Goal: Information Seeking & Learning: Stay updated

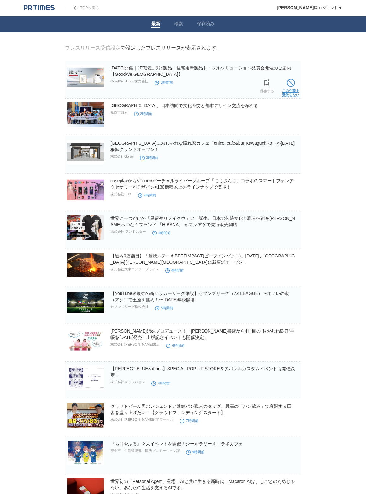
click at [292, 85] on span at bounding box center [291, 83] width 8 height 8
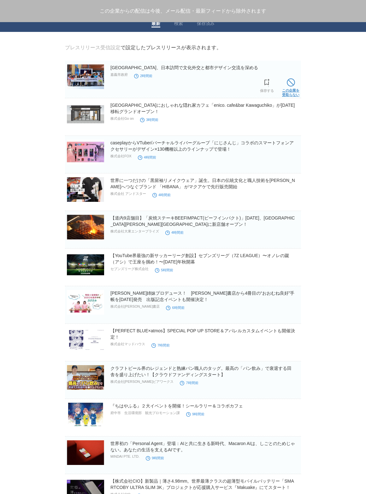
click at [292, 85] on span at bounding box center [291, 82] width 8 height 8
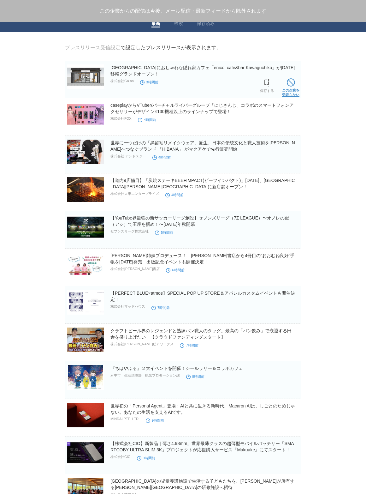
click at [291, 86] on span at bounding box center [291, 82] width 8 height 8
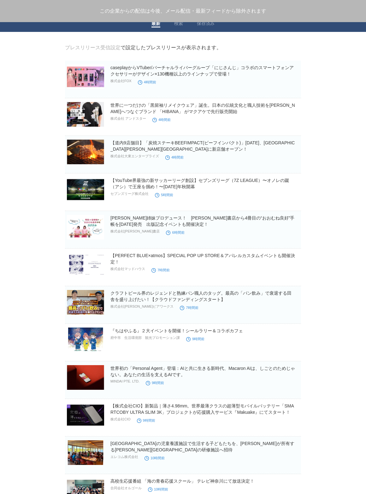
scroll to position [0, 0]
click at [289, 122] on span at bounding box center [291, 120] width 8 height 8
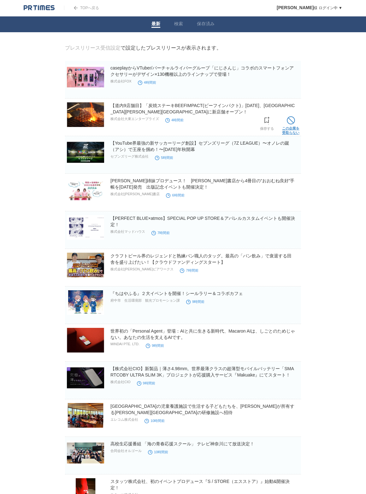
scroll to position [0, 0]
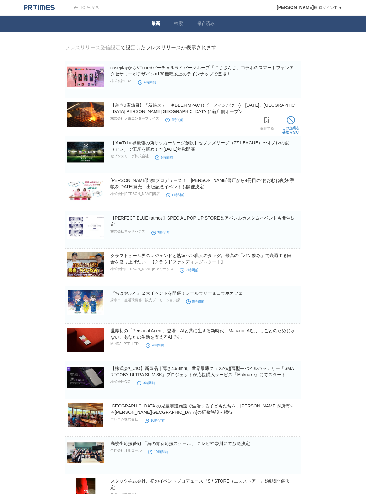
click at [291, 128] on link "この企業を 受取らない" at bounding box center [290, 124] width 17 height 20
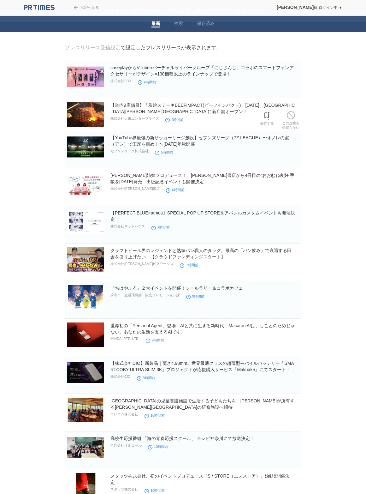
scroll to position [0, 0]
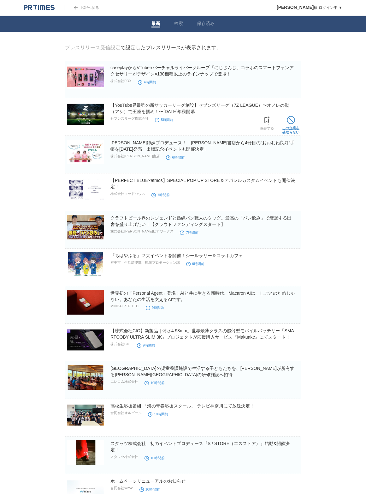
click at [289, 129] on link "この企業を 受取らない" at bounding box center [290, 124] width 17 height 20
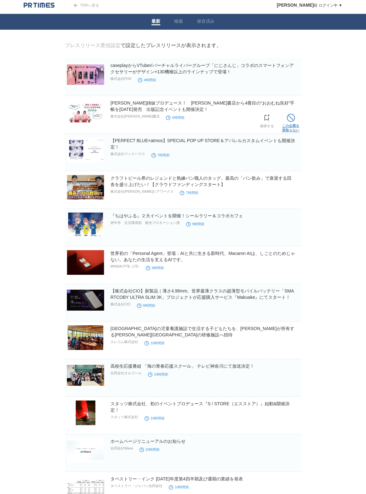
click at [288, 132] on link "この企業を 受取らない" at bounding box center [290, 122] width 17 height 20
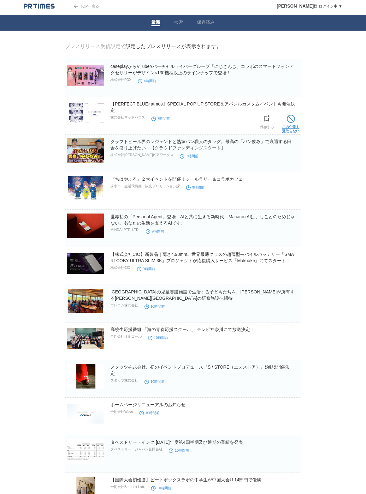
click at [289, 129] on link "この企業を 受取らない" at bounding box center [290, 123] width 17 height 20
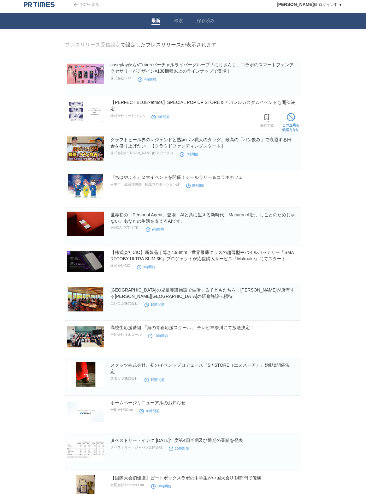
scroll to position [3, 0]
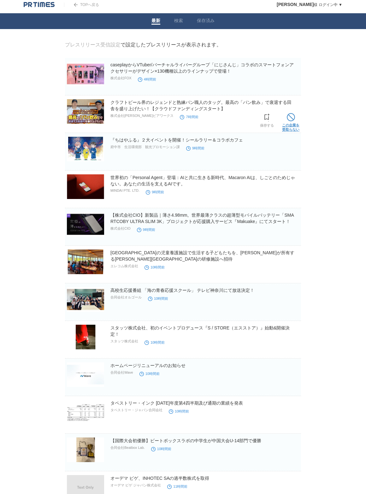
click at [291, 121] on span at bounding box center [291, 117] width 8 height 8
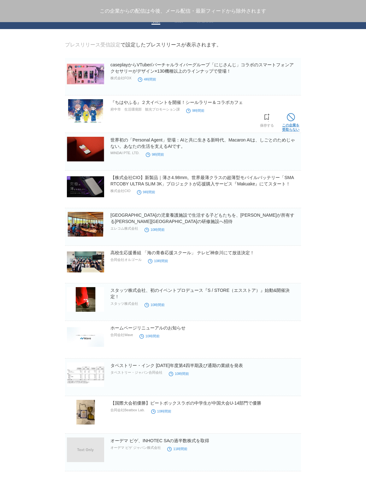
click at [292, 120] on span at bounding box center [291, 117] width 8 height 8
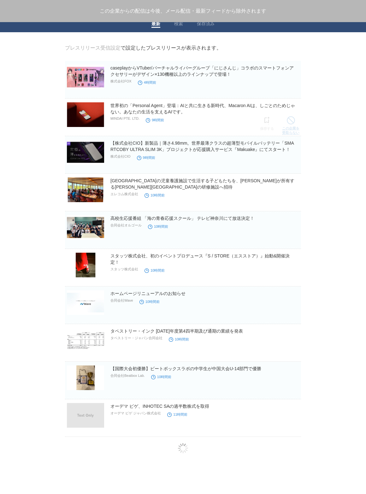
scroll to position [0, 0]
click at [291, 123] on span at bounding box center [291, 120] width 8 height 8
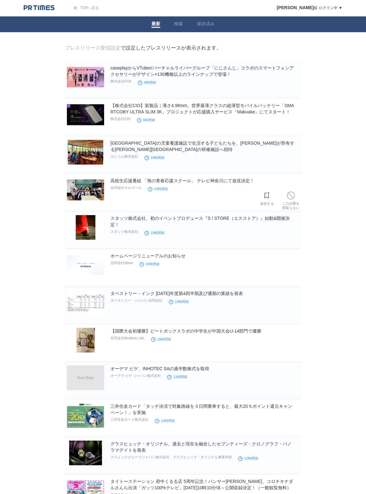
click at [291, 193] on span at bounding box center [291, 195] width 8 height 8
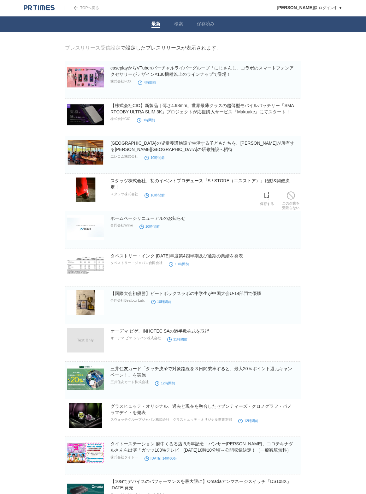
click at [291, 190] on h2 "スタッツ株式会社、初のイベントプロデュース『S / STORE（エスストア）』始動&開催決定！" at bounding box center [204, 183] width 189 height 13
drag, startPoint x: 289, startPoint y: 194, endPoint x: 288, endPoint y: 199, distance: 5.1
click at [289, 194] on span at bounding box center [291, 195] width 8 height 8
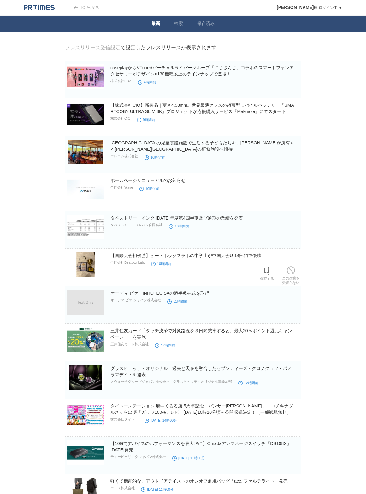
scroll to position [1, 0]
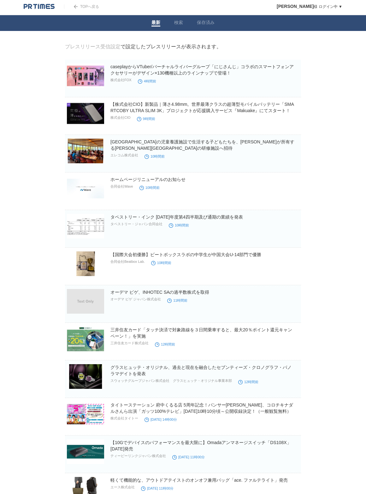
click at [291, 271] on div "【国際大会初優勝】ビートボックスラボの中学生が中国大会U-14部門で優勝 合同会社Beatbox Lab. 10時間前" at bounding box center [204, 261] width 189 height 20
click at [294, 232] on span at bounding box center [291, 232] width 8 height 8
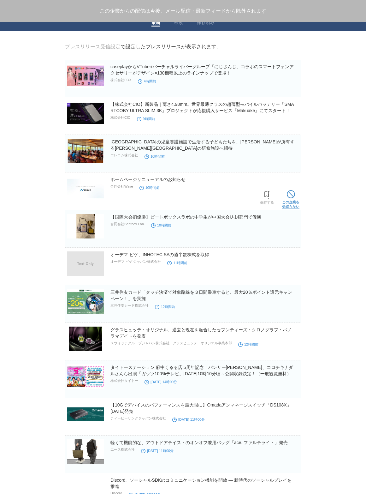
click at [289, 193] on span at bounding box center [291, 194] width 8 height 8
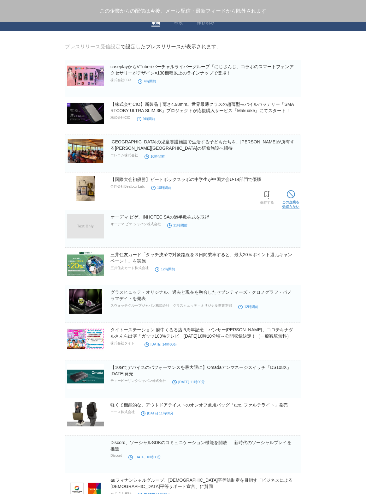
click at [290, 193] on span at bounding box center [291, 194] width 8 height 8
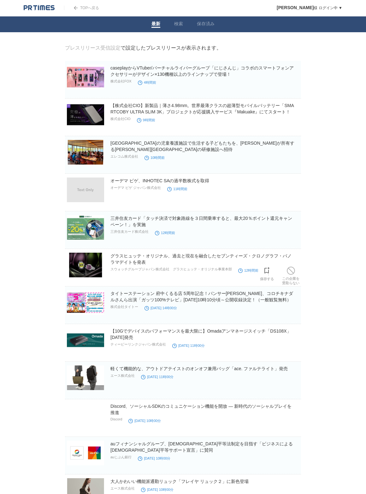
scroll to position [0, 0]
